Goal: Check status

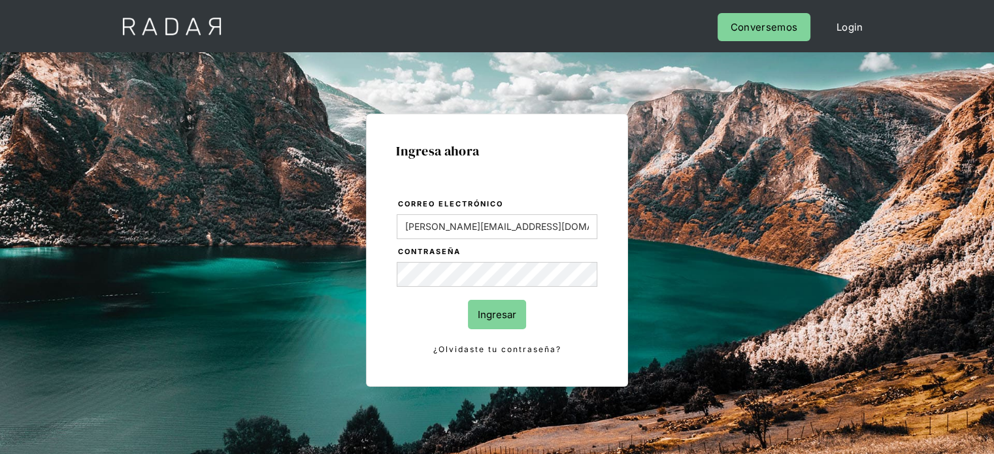
click at [494, 323] on input "Ingresar" at bounding box center [497, 314] width 58 height 29
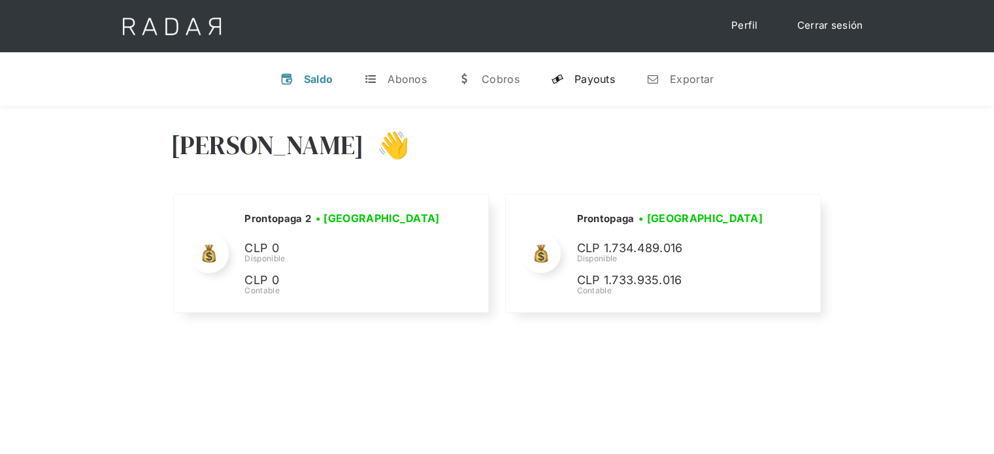
drag, startPoint x: 597, startPoint y: 85, endPoint x: 616, endPoint y: 68, distance: 25.5
click at [597, 84] on div "Payouts" at bounding box center [594, 79] width 41 height 13
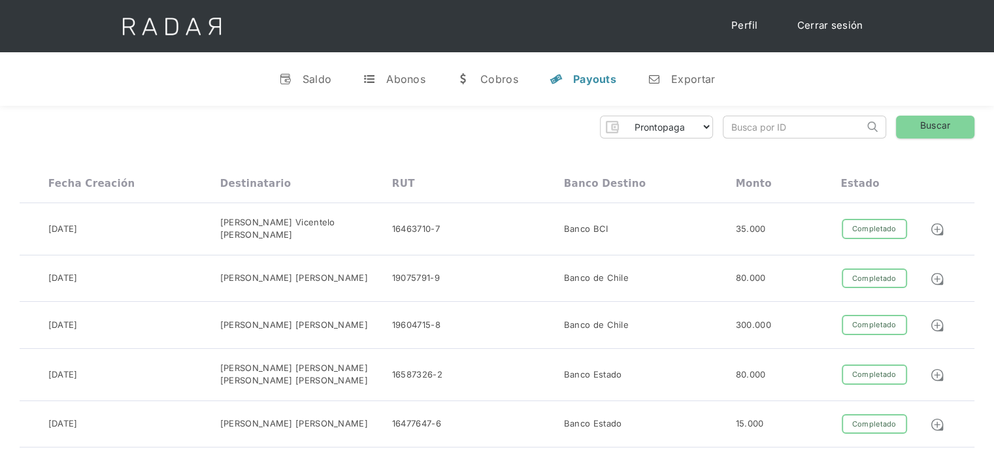
click at [727, 135] on input "search" at bounding box center [793, 127] width 141 height 22
paste input "95b95e52-6d1d-4848-ae34-2be757201537"
drag, startPoint x: 748, startPoint y: 127, endPoint x: 674, endPoint y: 135, distance: 74.2
click at [674, 135] on div "Prontopaga Prontopaga 2 Thank you! Your submission has been received! Oops! Som…" at bounding box center [497, 127] width 955 height 23
click at [735, 128] on input "95b95e52-6d1d-4848-ae34-2be757201537" at bounding box center [793, 127] width 141 height 22
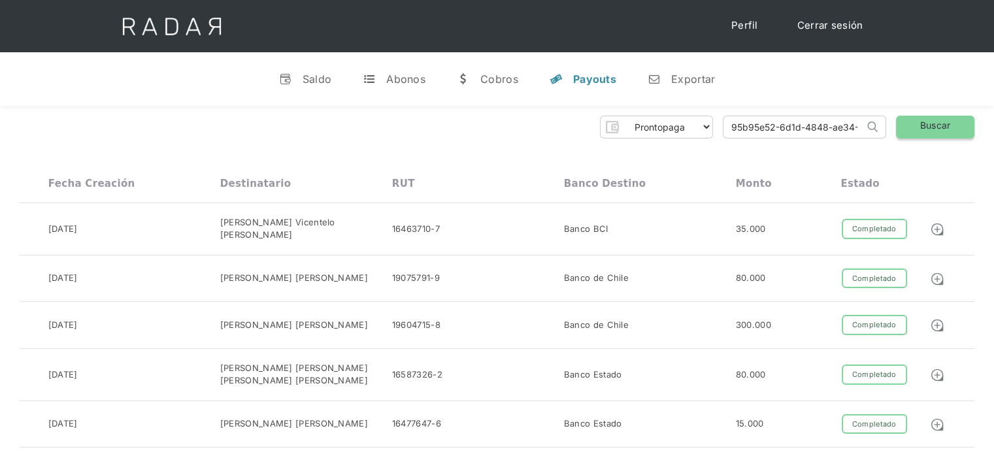
type input "95b95e52-6d1d-4848-ae34-2be757201537"
click at [922, 125] on link "Buscar" at bounding box center [935, 127] width 78 height 23
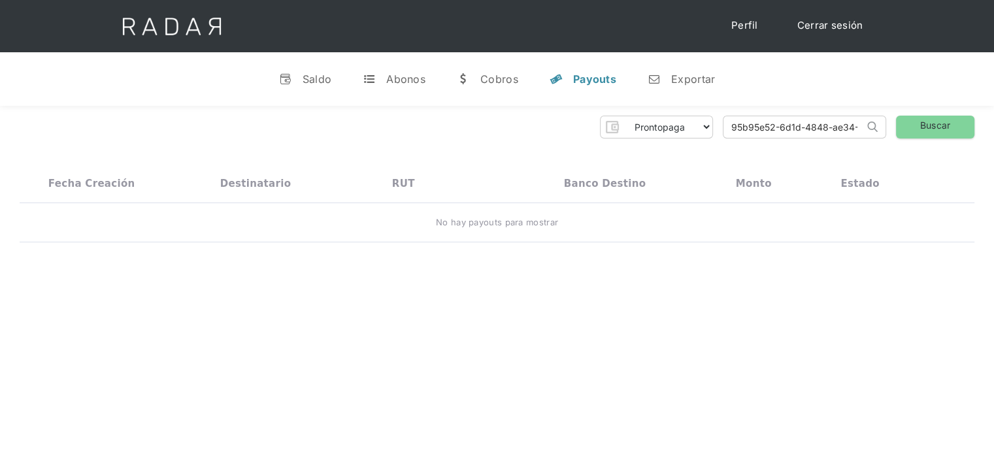
click at [729, 130] on input "95b95e52-6d1d-4848-ae34-2be757201537" at bounding box center [793, 127] width 141 height 22
click at [816, 25] on link "Cerrar sesión" at bounding box center [830, 25] width 92 height 25
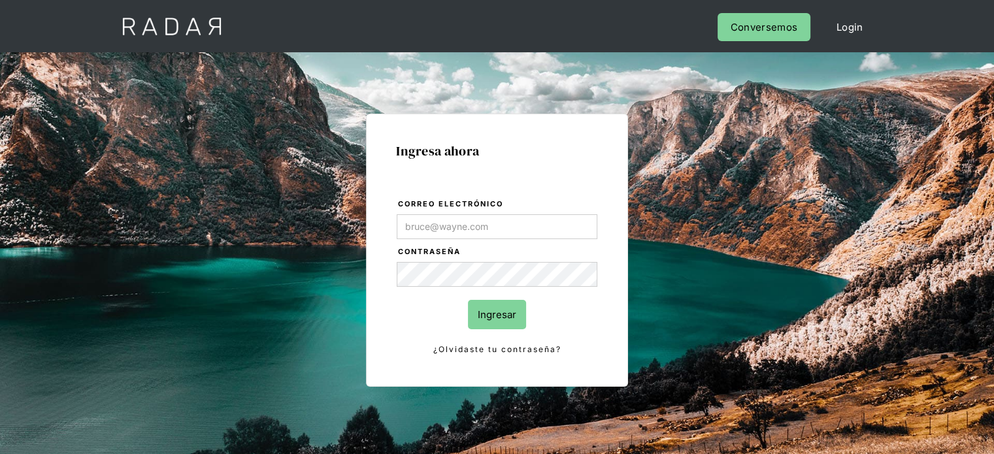
type input "[PERSON_NAME][EMAIL_ADDRESS][PERSON_NAME][DOMAIN_NAME]"
